Goal: Task Accomplishment & Management: Use online tool/utility

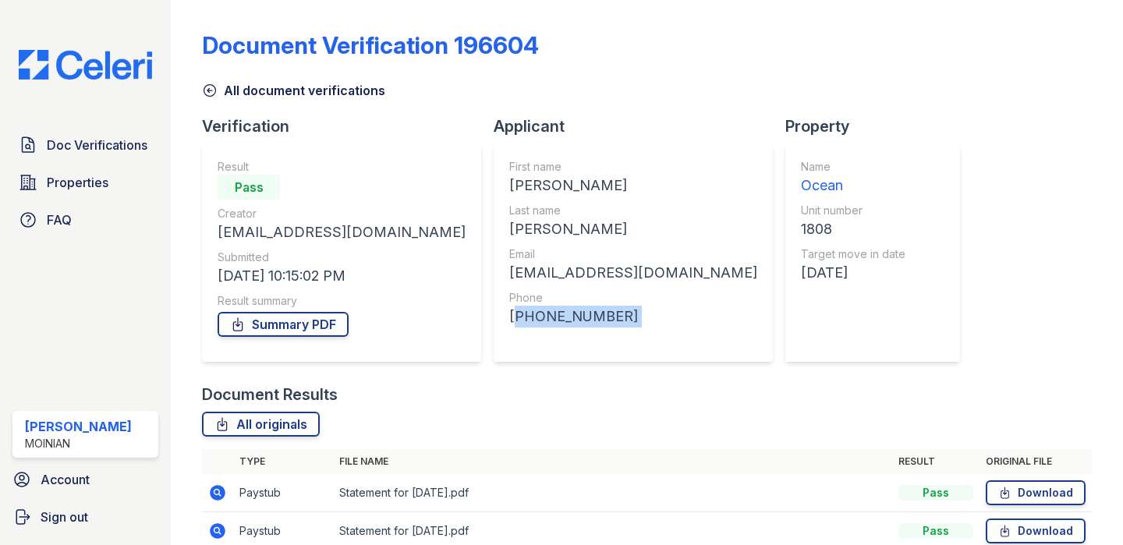
click at [108, 73] on img at bounding box center [85, 65] width 158 height 30
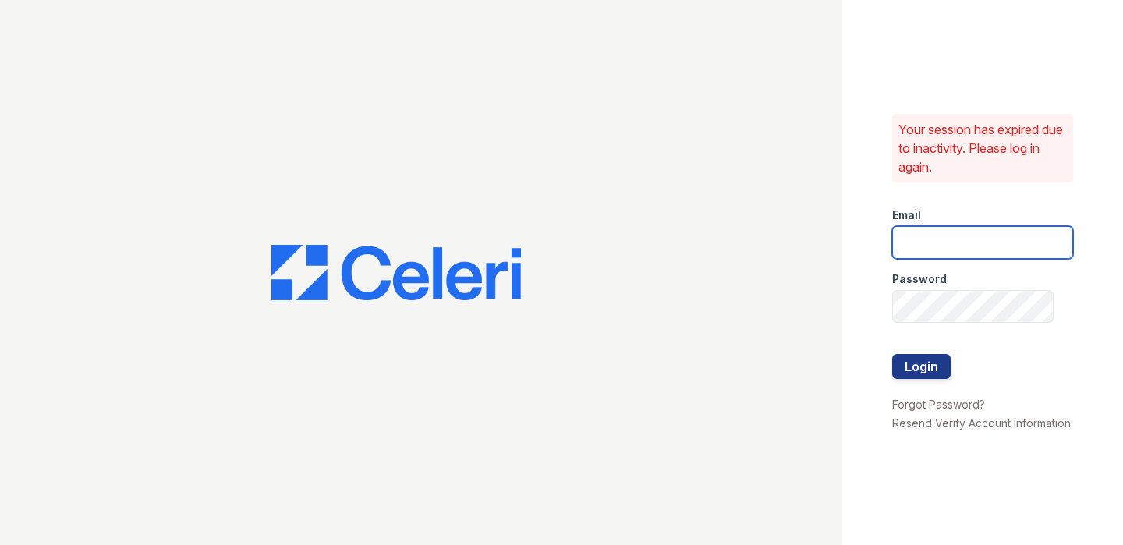
type input "[EMAIL_ADDRESS][DOMAIN_NAME]"
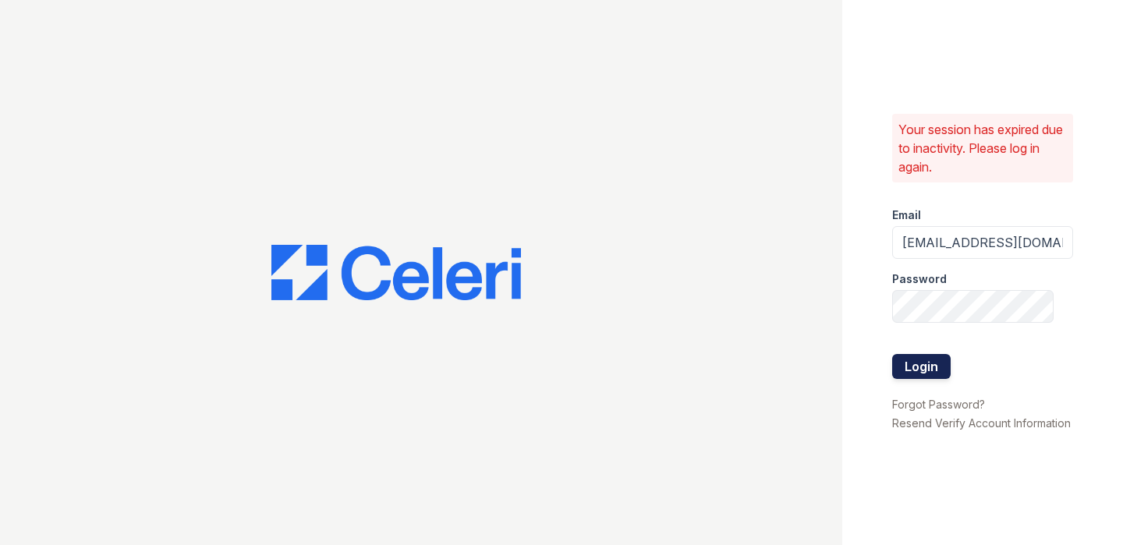
click at [902, 365] on button "Login" at bounding box center [921, 366] width 58 height 25
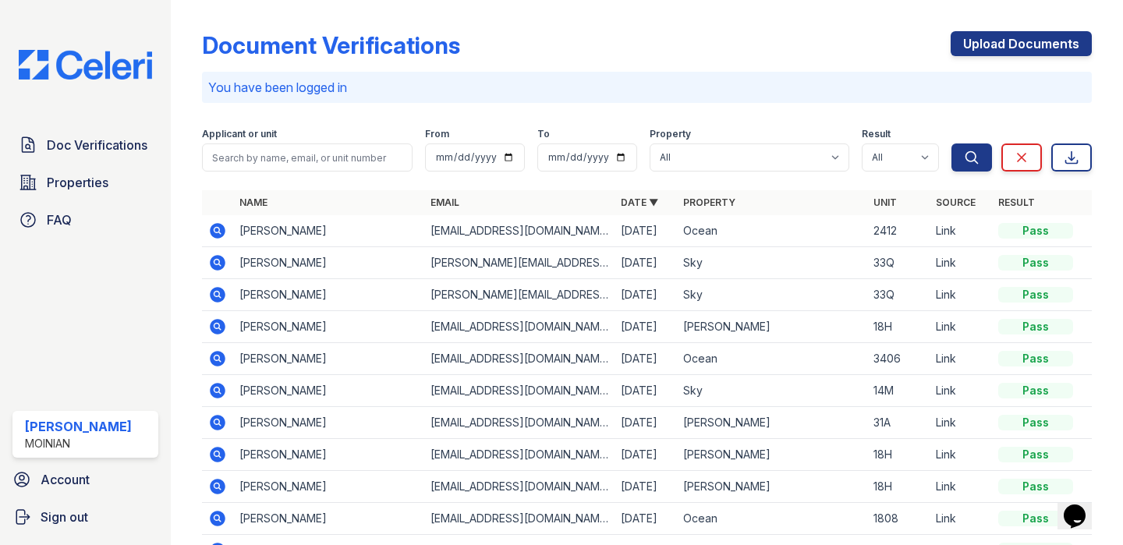
click at [218, 234] on icon at bounding box center [219, 231] width 16 height 16
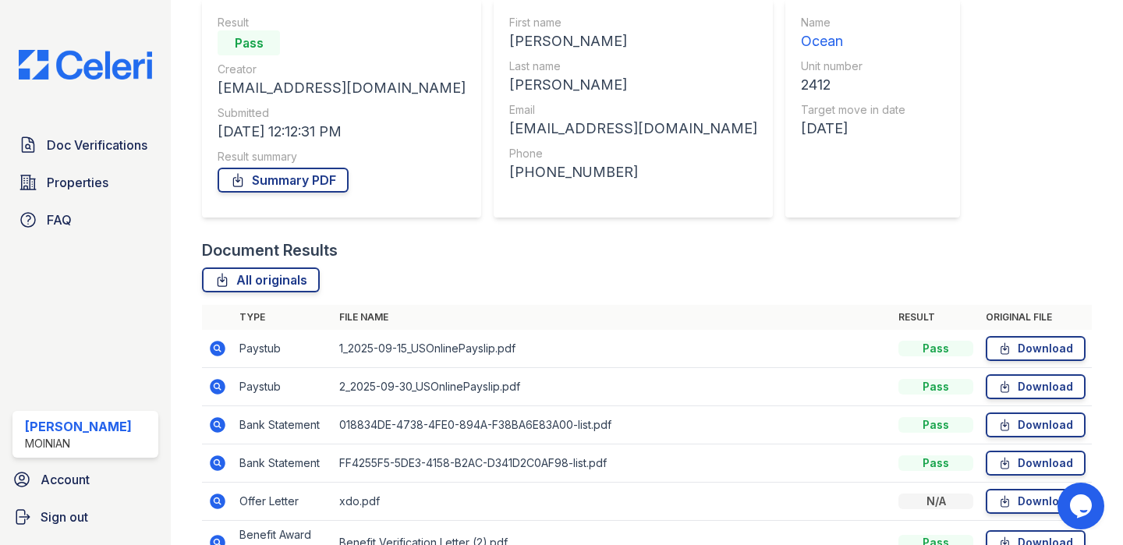
scroll to position [147, 0]
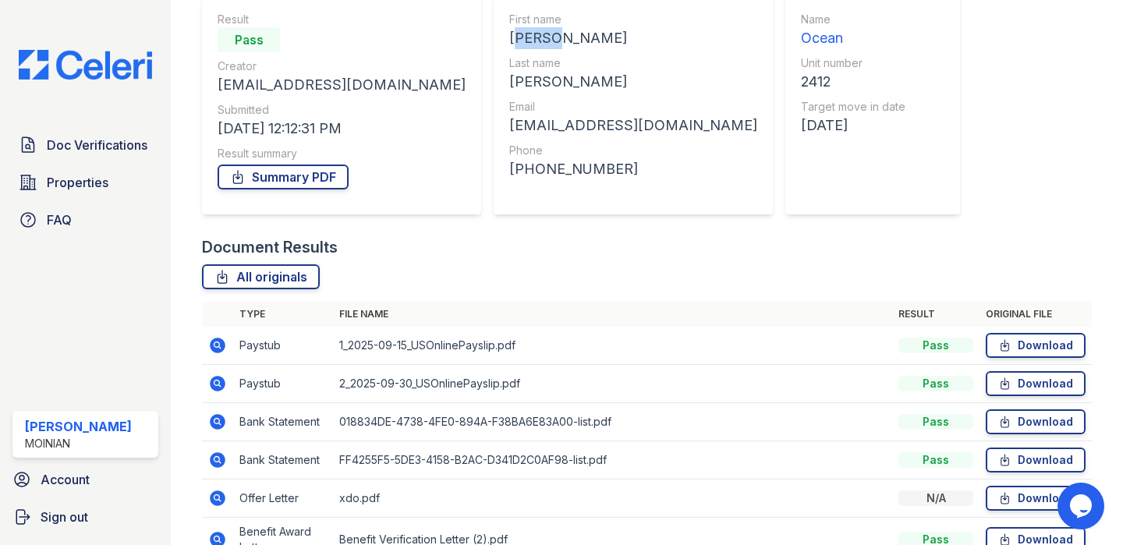
drag, startPoint x: 439, startPoint y: 37, endPoint x: 487, endPoint y: 41, distance: 48.5
click at [509, 41] on div "[PERSON_NAME]" at bounding box center [633, 38] width 248 height 22
click at [509, 127] on div "[EMAIL_ADDRESS][DOMAIN_NAME]" at bounding box center [633, 126] width 248 height 22
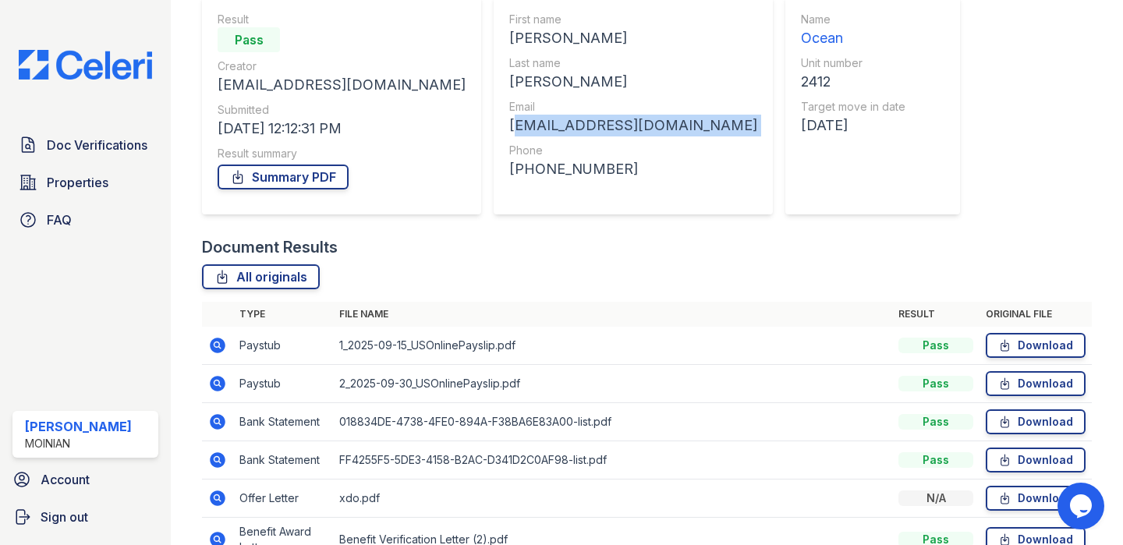
click at [509, 127] on div "[EMAIL_ADDRESS][DOMAIN_NAME]" at bounding box center [633, 126] width 248 height 22
copy div "[EMAIL_ADDRESS][DOMAIN_NAME]"
click at [509, 169] on div "[PHONE_NUMBER]" at bounding box center [633, 169] width 248 height 22
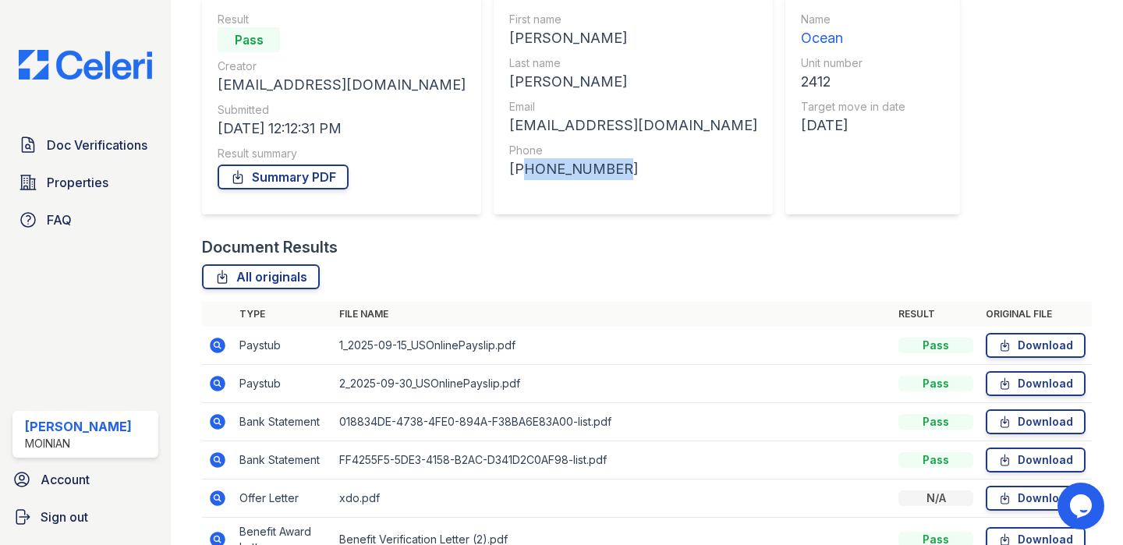
click at [509, 168] on div "+17187347424" at bounding box center [633, 169] width 248 height 22
copy div "+17187347424"
click at [66, 69] on img at bounding box center [85, 65] width 158 height 30
